Goal: Task Accomplishment & Management: Complete application form

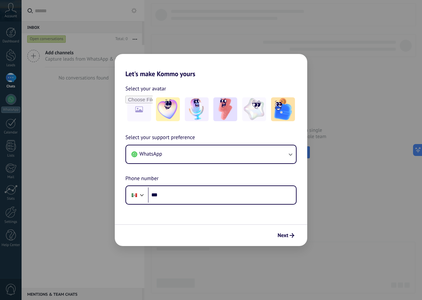
click at [212, 75] on h2 "Let's make Kommo yours" at bounding box center [211, 66] width 192 height 24
click at [232, 112] on img at bounding box center [225, 109] width 24 height 24
click at [288, 238] on button "Next" at bounding box center [285, 235] width 23 height 11
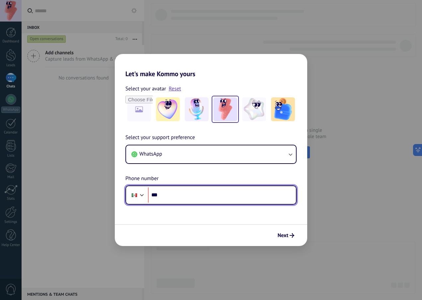
click at [223, 196] on input "***" at bounding box center [222, 195] width 148 height 15
type input "**********"
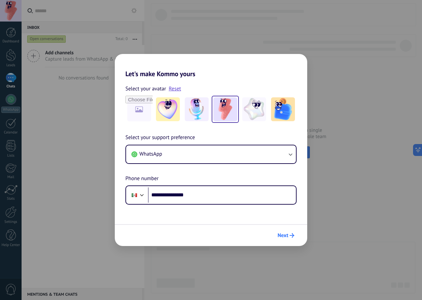
click at [288, 233] on span "Next" at bounding box center [282, 235] width 11 height 5
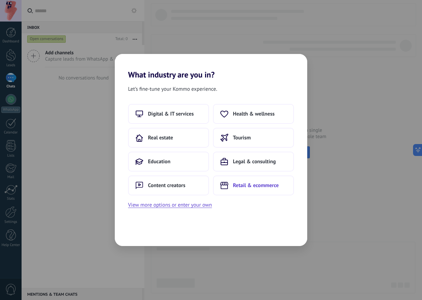
click at [254, 180] on button "Retail & ecommerce" at bounding box center [253, 186] width 81 height 20
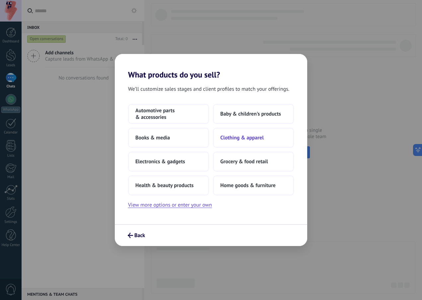
click at [236, 139] on span "Clothing & apparel" at bounding box center [241, 138] width 43 height 7
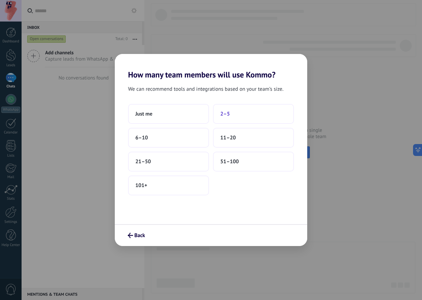
click at [235, 113] on button "2–5" at bounding box center [253, 114] width 81 height 20
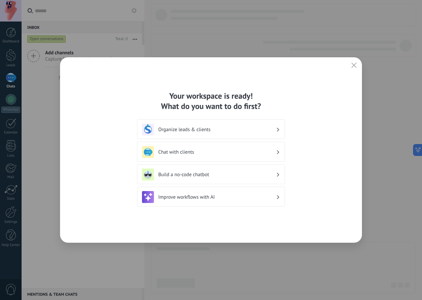
click at [277, 130] on icon at bounding box center [278, 130] width 2 height 4
click at [218, 136] on div "Organize leads & clients" at bounding box center [211, 129] width 148 height 20
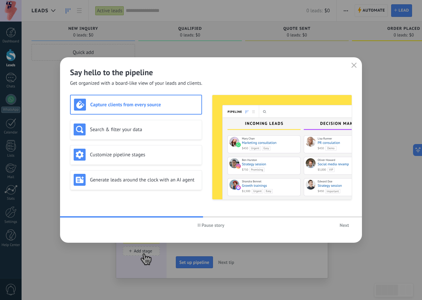
click at [341, 226] on span "Next" at bounding box center [343, 225] width 9 height 5
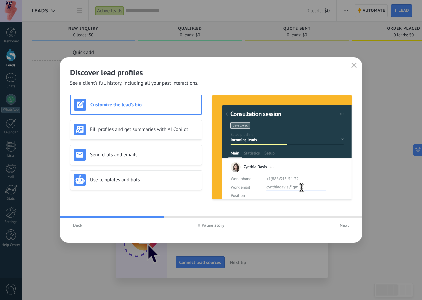
click at [351, 67] on icon "button" at bounding box center [353, 65] width 5 height 5
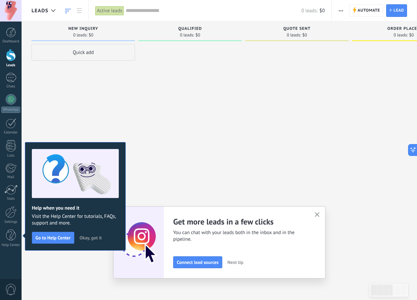
click at [143, 125] on div at bounding box center [189, 151] width 103 height 214
click at [87, 238] on span "Okay, got it" at bounding box center [91, 238] width 22 height 5
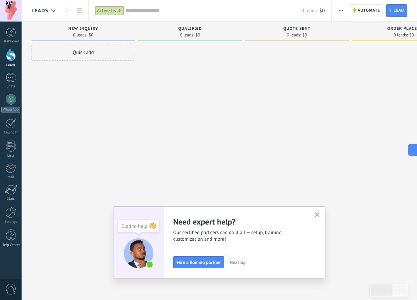
click at [319, 214] on icon "button" at bounding box center [317, 214] width 5 height 5
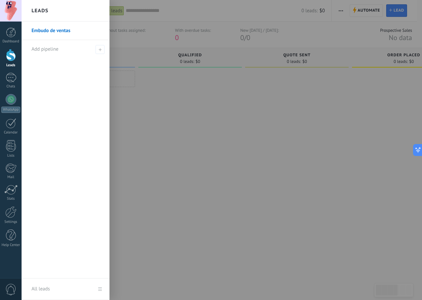
click at [215, 144] on div at bounding box center [233, 150] width 422 height 300
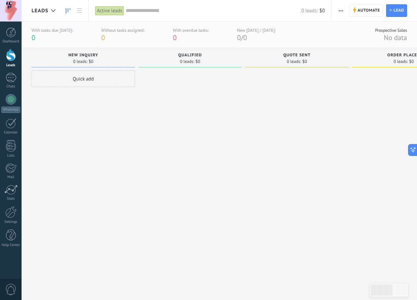
click at [12, 285] on span "0" at bounding box center [10, 290] width 11 height 12
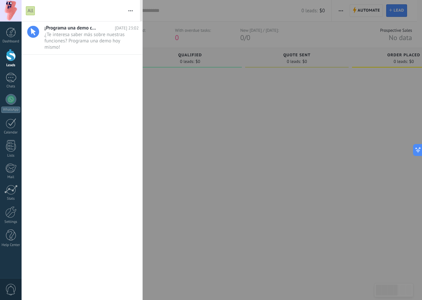
click at [275, 135] on div at bounding box center [211, 150] width 422 height 300
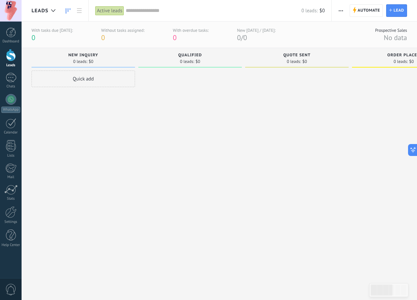
click at [200, 111] on div at bounding box center [189, 178] width 103 height 214
drag, startPoint x: 88, startPoint y: 154, endPoint x: 295, endPoint y: 172, distance: 207.6
click at [295, 172] on div "Sorry, no leads found Show all Incoming leads Requests: 0 0 0 0 0 0 0 0 0 New i…" at bounding box center [354, 166] width 647 height 236
drag, startPoint x: 31, startPoint y: 105, endPoint x: 392, endPoint y: 205, distance: 374.7
click at [392, 205] on div "Sorry, no leads found Show all Incoming leads Requests: 0 0 0 0 0 0 0 0 0 New i…" at bounding box center [219, 193] width 395 height 291
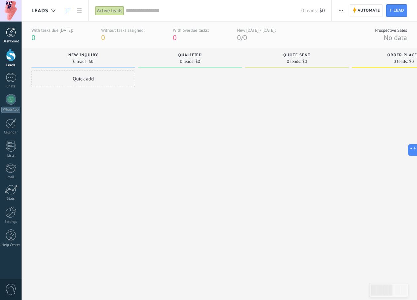
click at [17, 36] on link "Dashboard" at bounding box center [11, 36] width 22 height 16
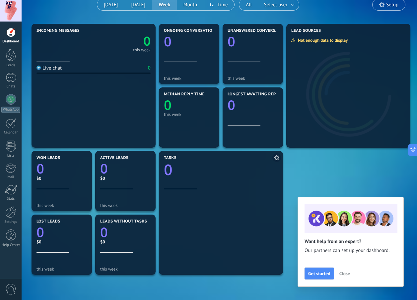
scroll to position [33, 0]
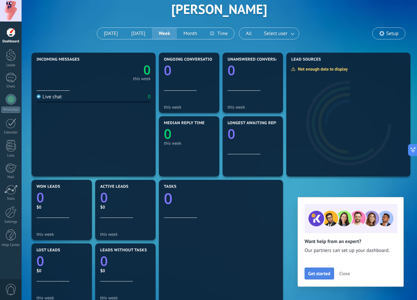
click at [324, 274] on span "Get started" at bounding box center [319, 273] width 22 height 5
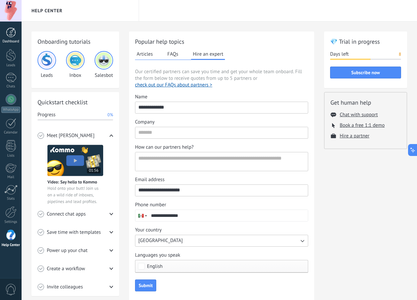
click at [15, 35] on div at bounding box center [11, 33] width 10 height 10
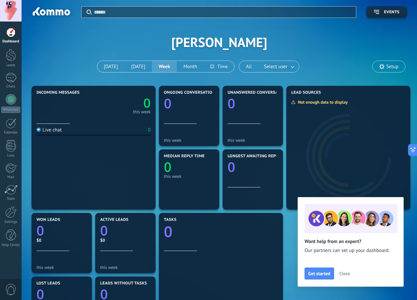
click at [347, 274] on span "Close" at bounding box center [344, 273] width 11 height 5
